Goal: Information Seeking & Learning: Learn about a topic

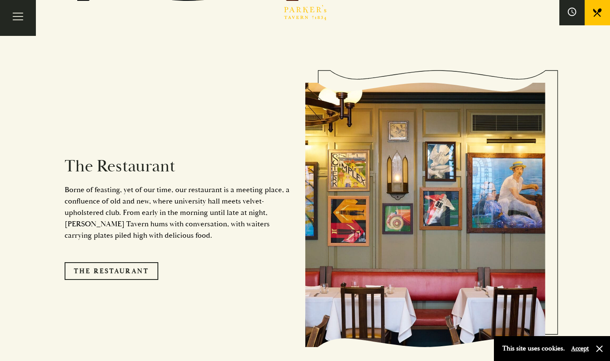
scroll to position [634, 0]
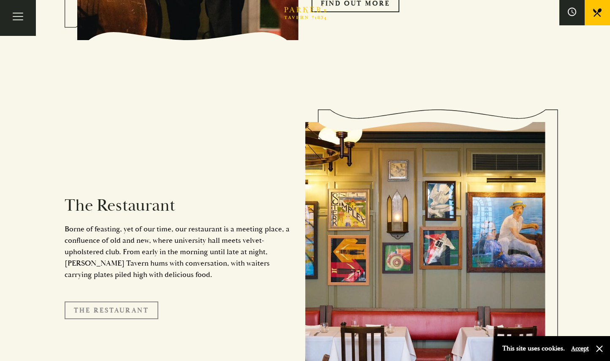
click at [141, 302] on link "The Restaurant" at bounding box center [112, 311] width 94 height 18
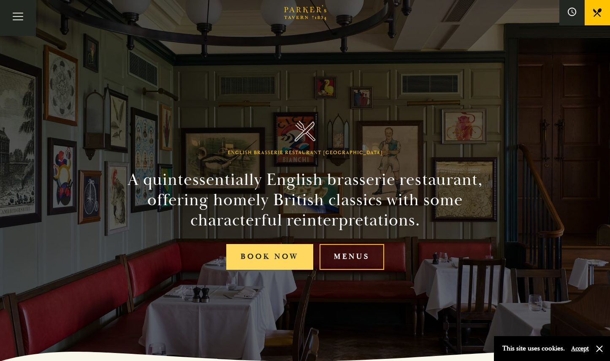
click at [282, 256] on link "Book Now" at bounding box center [269, 257] width 87 height 26
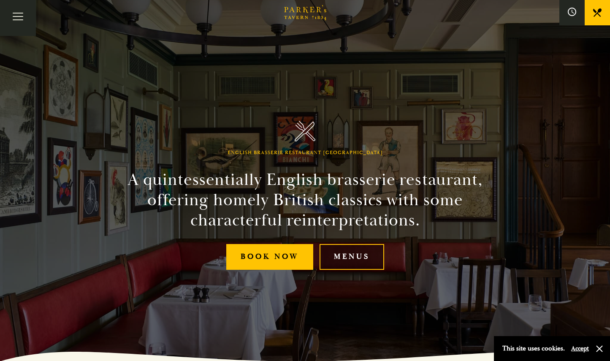
click at [354, 258] on link "Menus" at bounding box center [352, 257] width 65 height 26
click at [24, 18] on button "Toggle navigation" at bounding box center [18, 18] width 36 height 36
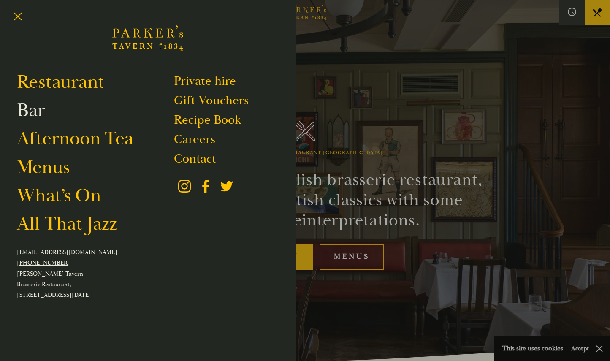
click at [38, 110] on link "Bar" at bounding box center [31, 110] width 28 height 24
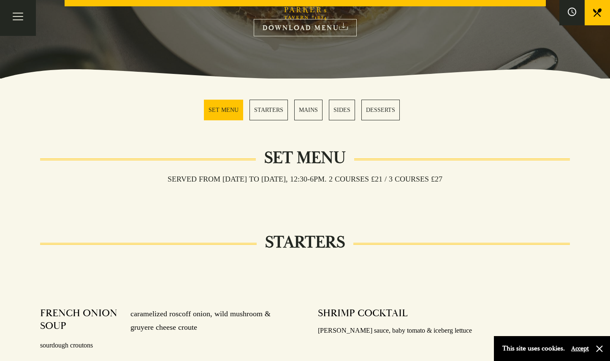
scroll to position [169, 0]
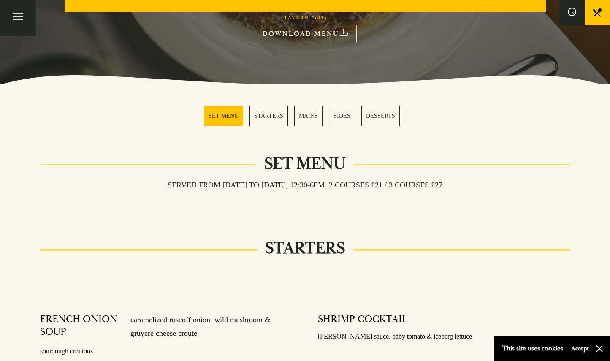
click at [309, 115] on link "MAINS" at bounding box center [308, 116] width 28 height 21
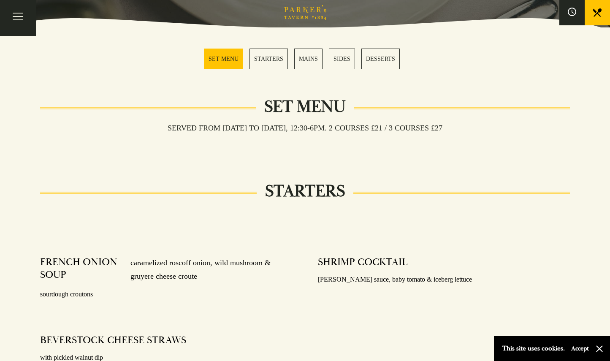
scroll to position [209, 0]
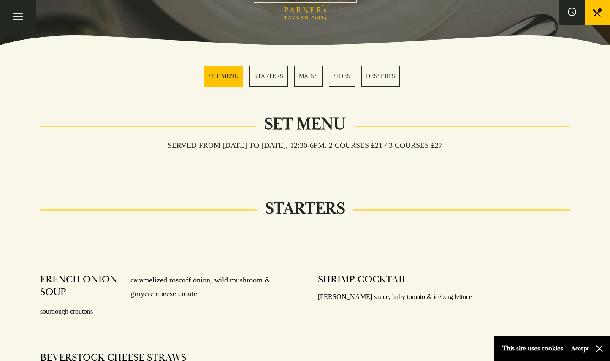
click at [305, 75] on link "MAINS" at bounding box center [308, 76] width 28 height 21
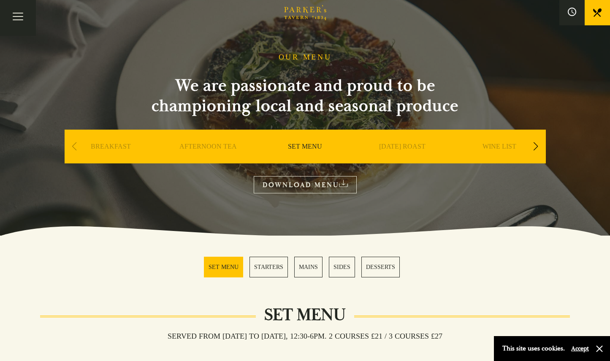
scroll to position [0, 0]
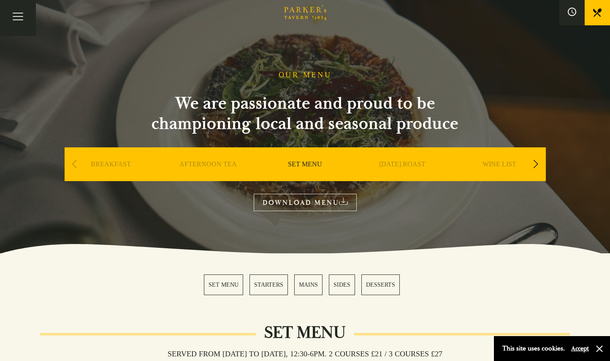
click at [313, 206] on link "DOWNLOAD MENU" at bounding box center [305, 202] width 103 height 17
click at [538, 162] on div "Next slide" at bounding box center [536, 164] width 11 height 19
click at [409, 164] on link "A LA CARTE" at bounding box center [402, 177] width 39 height 34
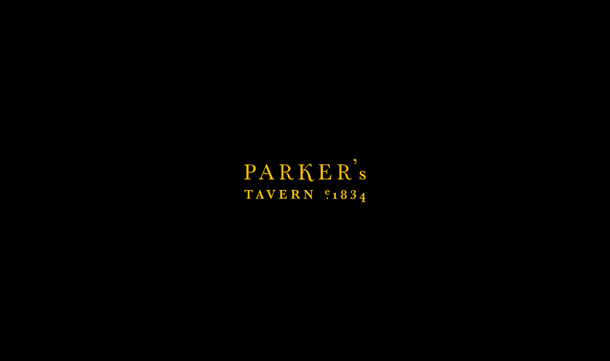
scroll to position [101, 0]
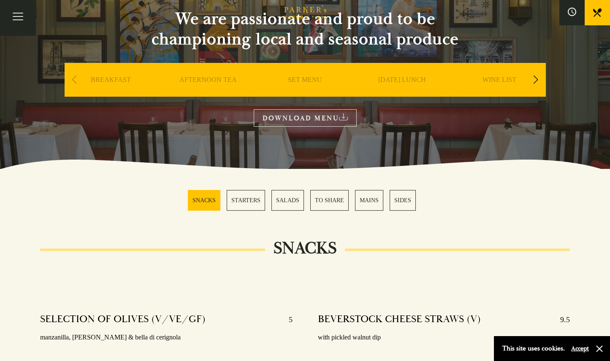
scroll to position [127, 0]
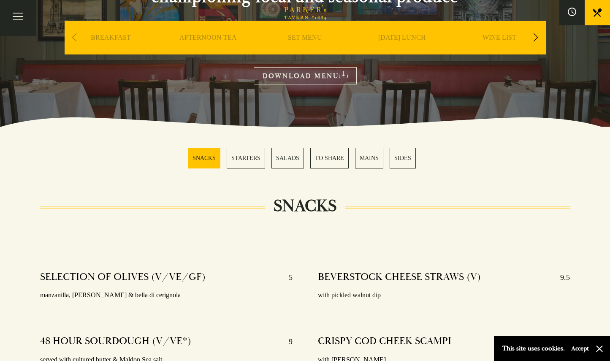
click at [368, 155] on link "MAINS" at bounding box center [369, 158] width 28 height 21
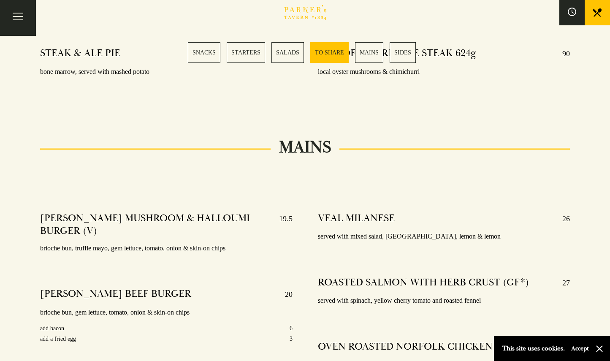
scroll to position [1270, 0]
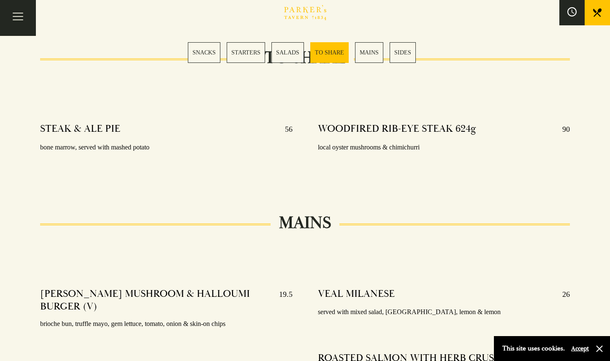
click at [576, 12] on icon at bounding box center [572, 11] width 9 height 9
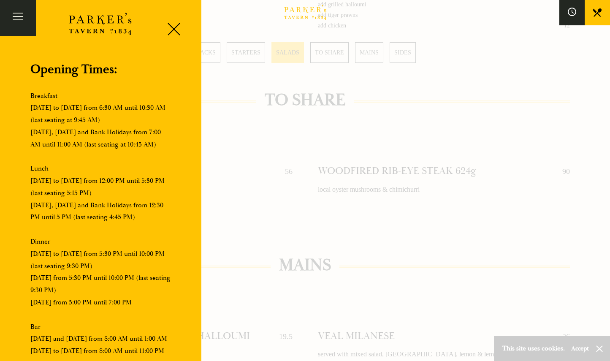
scroll to position [0, 0]
click at [22, 16] on button "Toggle navigation" at bounding box center [18, 18] width 36 height 36
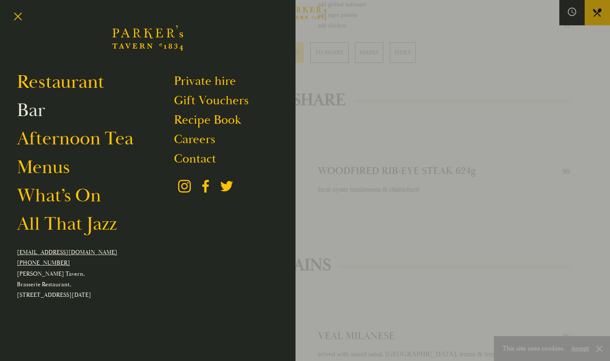
click at [38, 110] on link "Bar" at bounding box center [31, 110] width 28 height 24
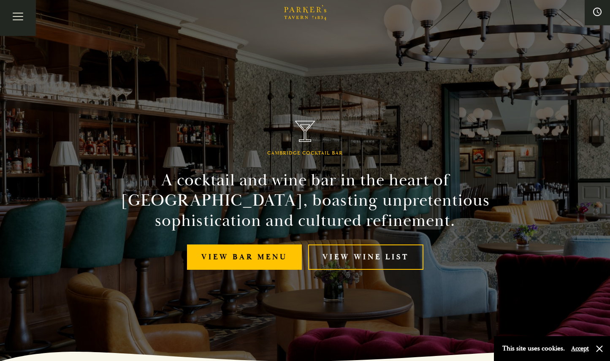
click at [325, 174] on h2 "A cocktail and wine bar in the heart of [GEOGRAPHIC_DATA], boasting unpretentio…" at bounding box center [305, 200] width 385 height 61
click at [492, 210] on h2 "A cocktail and wine bar in the heart of [GEOGRAPHIC_DATA], boasting unpretentio…" at bounding box center [305, 200] width 385 height 61
click at [406, 127] on div "Cambridge Cocktail Bar A cocktail and wine bar in the heart of [GEOGRAPHIC_DATA…" at bounding box center [305, 180] width 507 height 361
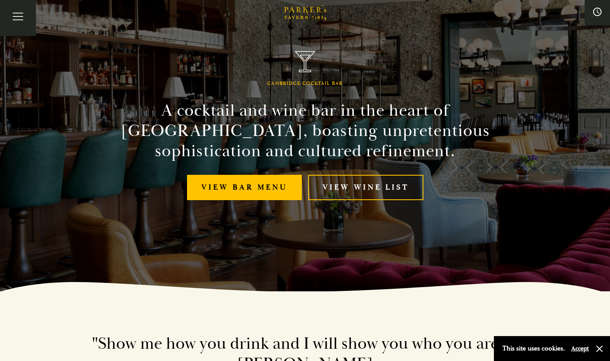
scroll to position [84, 0]
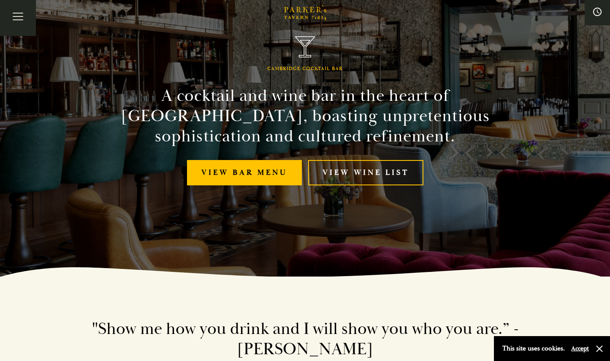
click at [520, 88] on div "Cambridge Cocktail Bar A cocktail and wine bar in the heart of [GEOGRAPHIC_DATA…" at bounding box center [305, 96] width 507 height 361
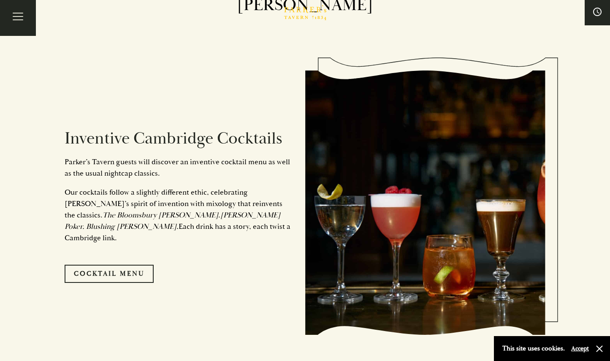
scroll to position [465, 0]
